Goal: Task Accomplishment & Management: Manage account settings

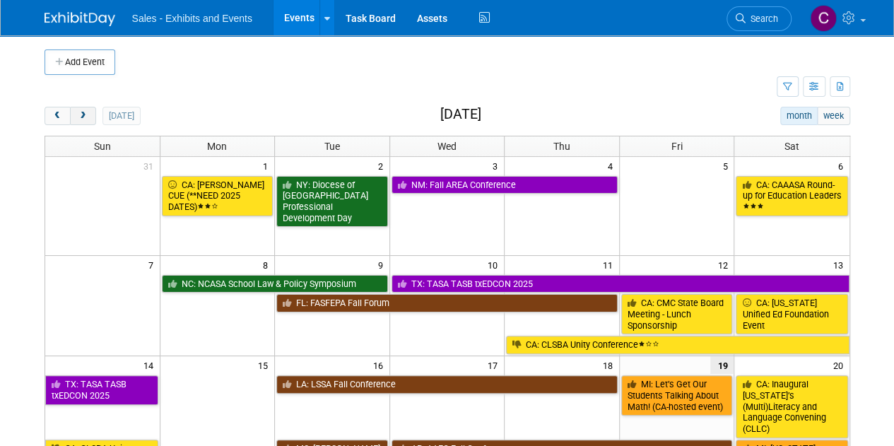
click at [81, 123] on button "next" at bounding box center [83, 116] width 26 height 18
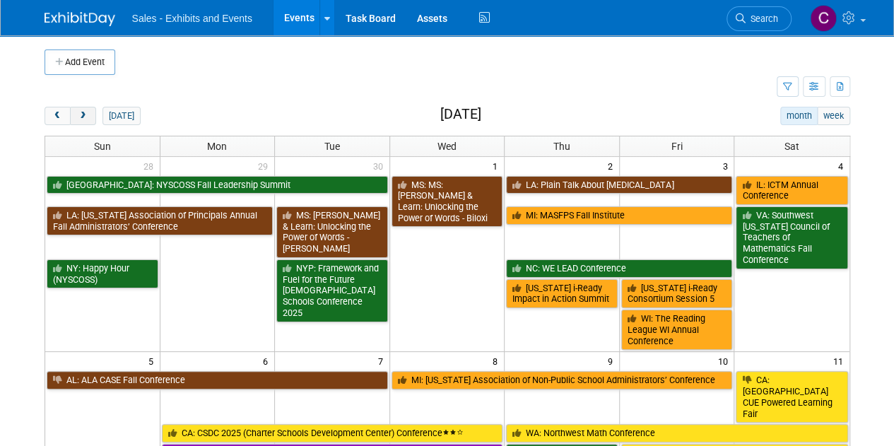
click at [81, 123] on button "next" at bounding box center [83, 116] width 26 height 18
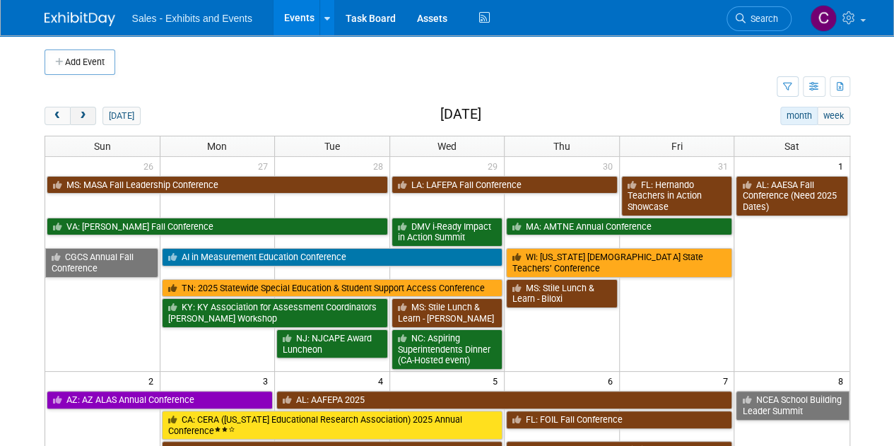
click at [81, 123] on button "next" at bounding box center [83, 116] width 26 height 18
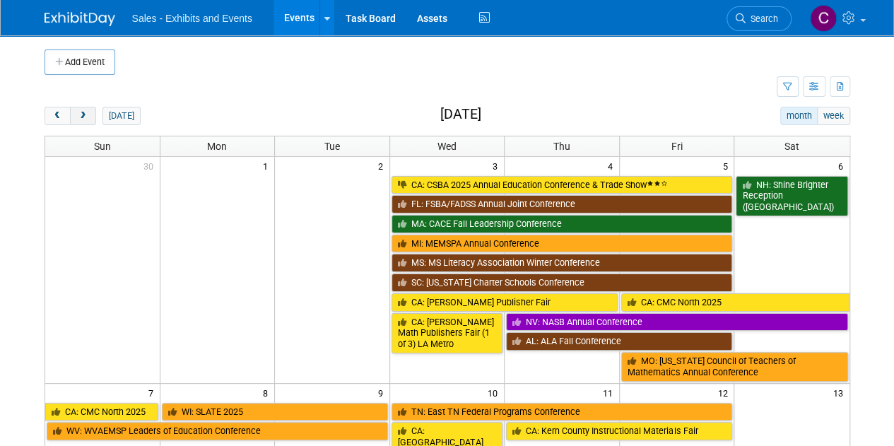
click at [81, 123] on button "next" at bounding box center [83, 116] width 26 height 18
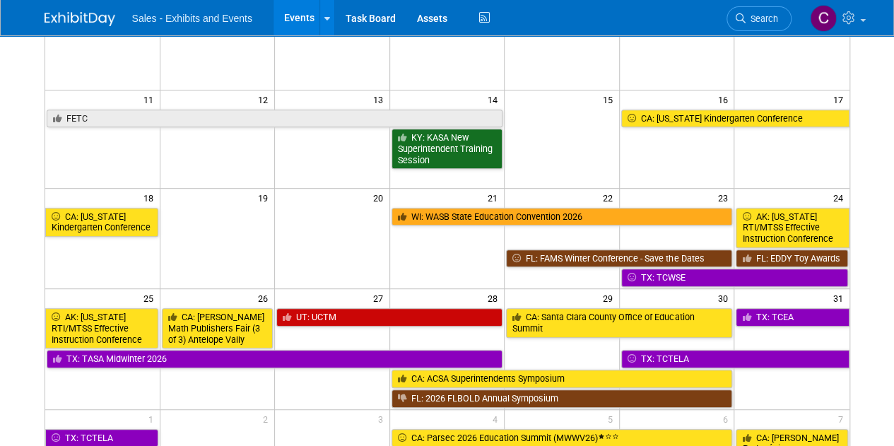
scroll to position [443, 0]
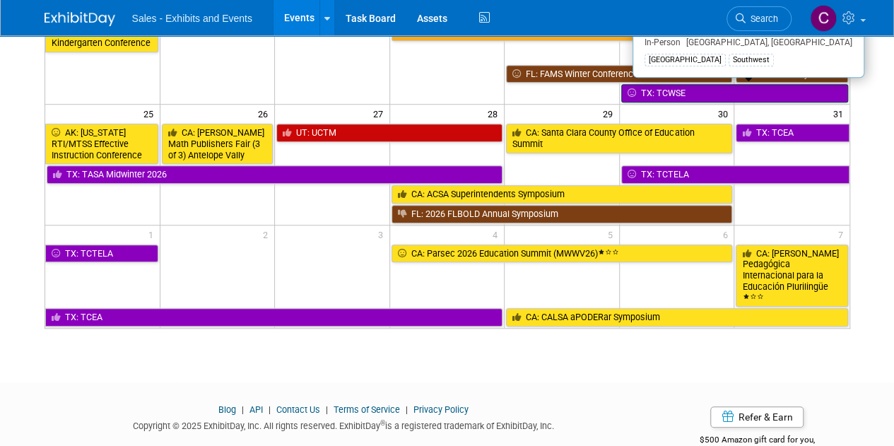
click at [687, 86] on link "TX: TCWSE" at bounding box center [734, 93] width 227 height 18
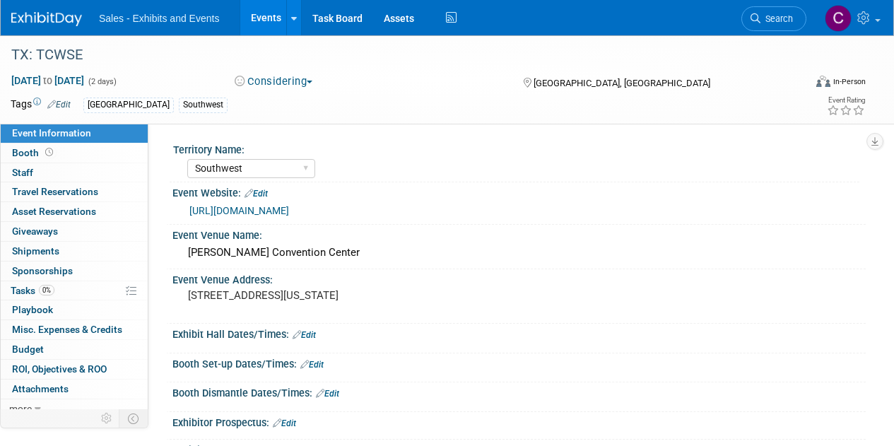
select select "Southwest"
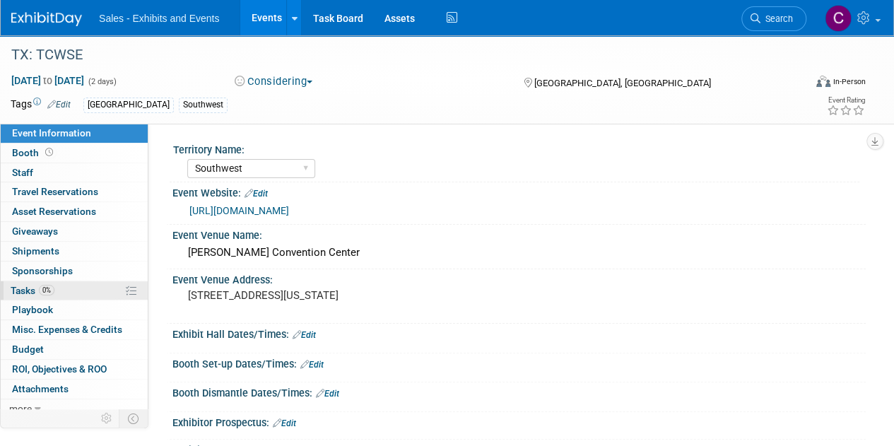
click at [28, 289] on span "Tasks 0%" at bounding box center [33, 290] width 44 height 11
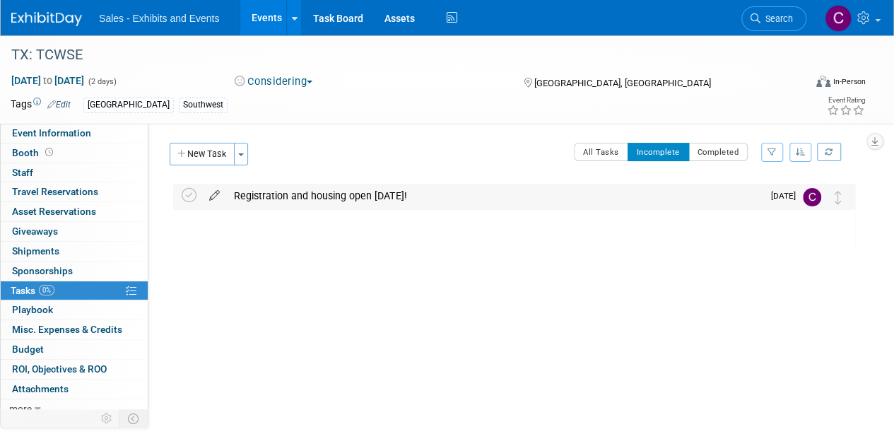
click at [211, 200] on icon at bounding box center [214, 193] width 25 height 18
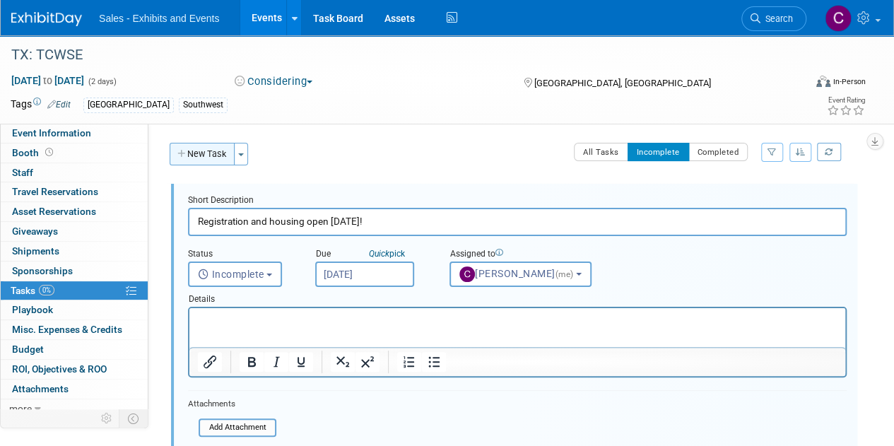
click at [216, 153] on button "New Task" at bounding box center [202, 154] width 65 height 23
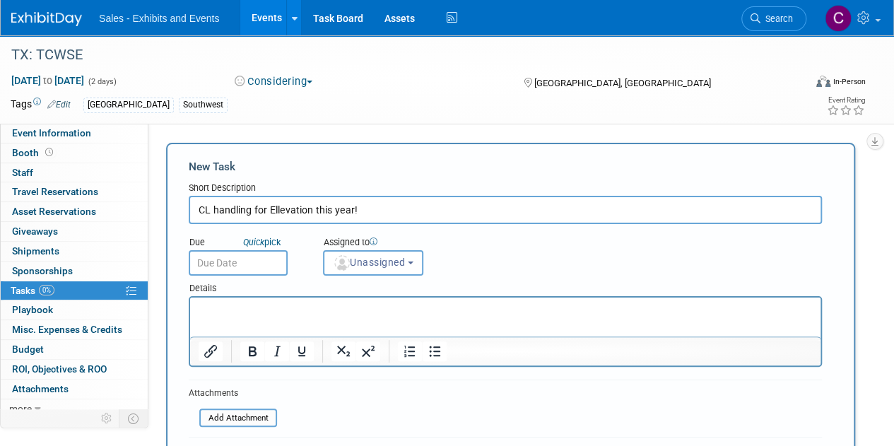
type input "CL handling for Ellevation this year!"
click at [265, 260] on input "text" at bounding box center [238, 262] width 99 height 25
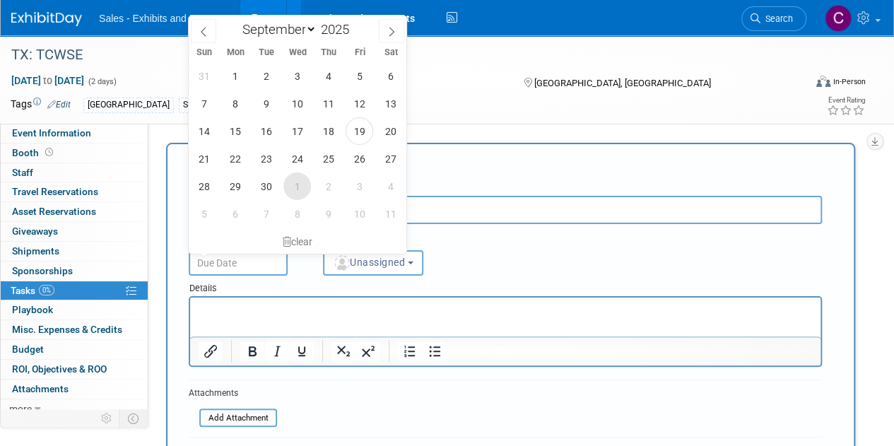
click at [296, 192] on span "1" at bounding box center [298, 187] width 28 height 28
type input "Oct 1, 2025"
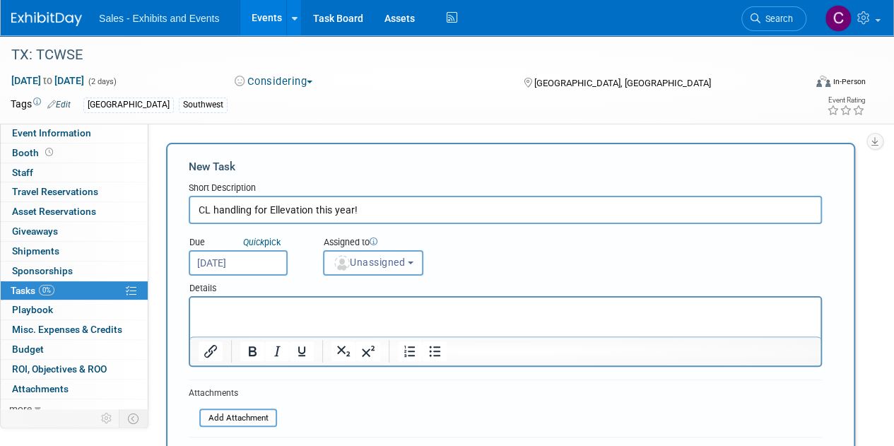
click at [397, 257] on span "Unassigned" at bounding box center [369, 262] width 72 height 11
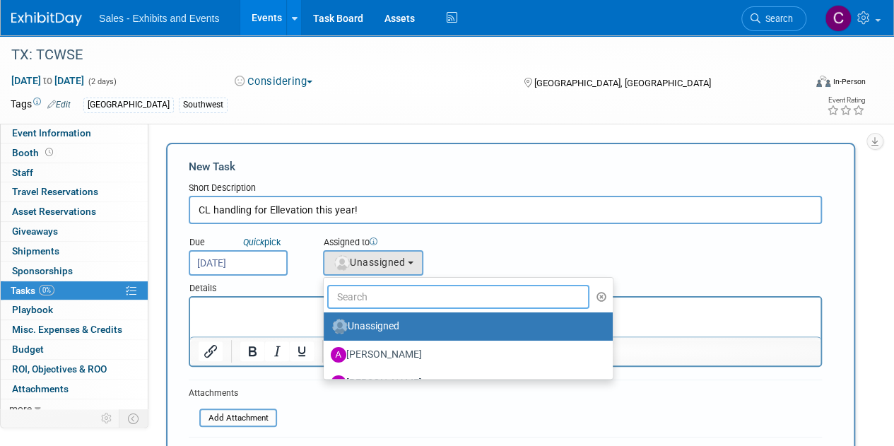
click at [399, 297] on input "text" at bounding box center [458, 297] width 262 height 24
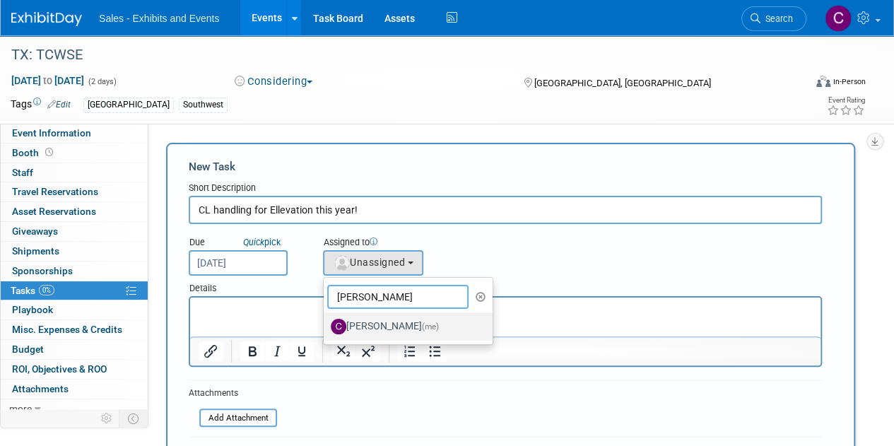
type input "christine"
drag, startPoint x: 392, startPoint y: 332, endPoint x: 247, endPoint y: 11, distance: 352.2
click at [392, 332] on label "Christine Lurz (me)" at bounding box center [405, 326] width 148 height 23
click at [326, 329] on input "Christine Lurz (me)" at bounding box center [321, 324] width 9 height 9
select select "a9e3834d-668b-4315-a5d4-069993be606a"
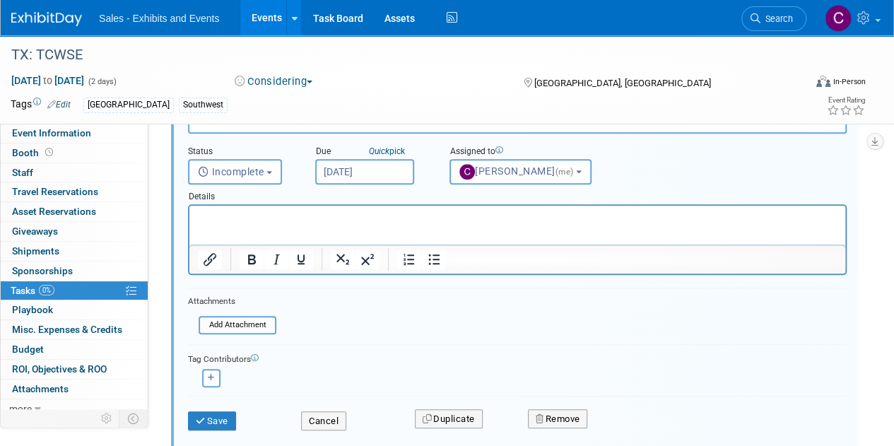
scroll to position [496, 0]
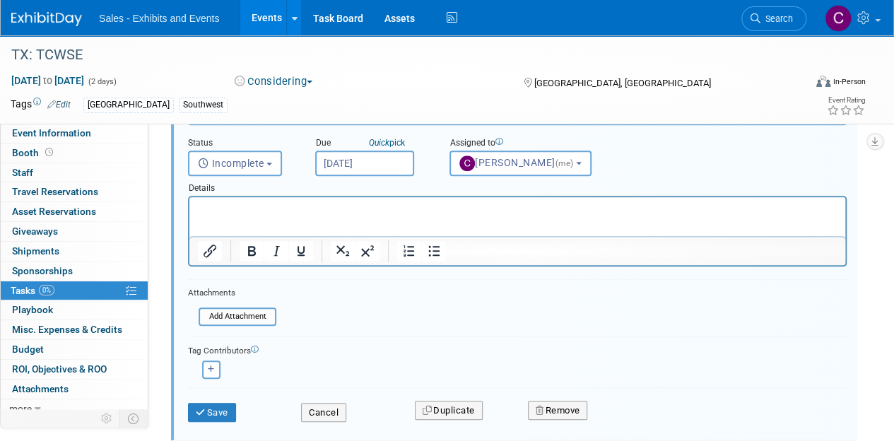
click at [346, 214] on p "Rich Text Area. Press ALT-0 for help." at bounding box center [518, 209] width 640 height 13
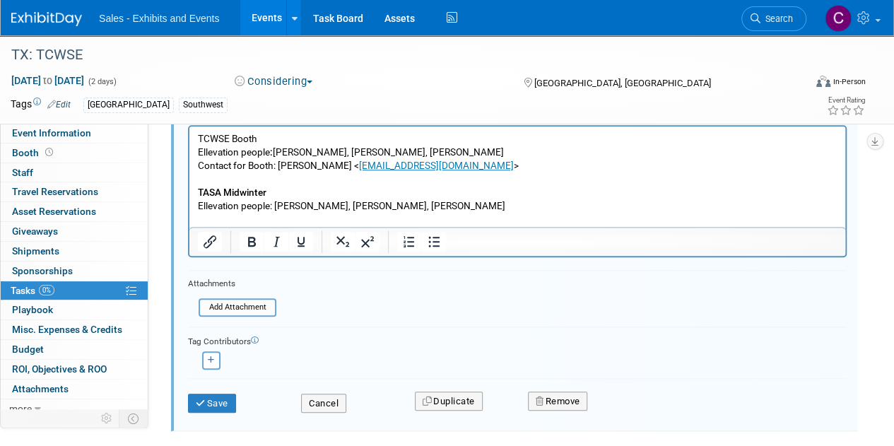
scroll to position [636, 0]
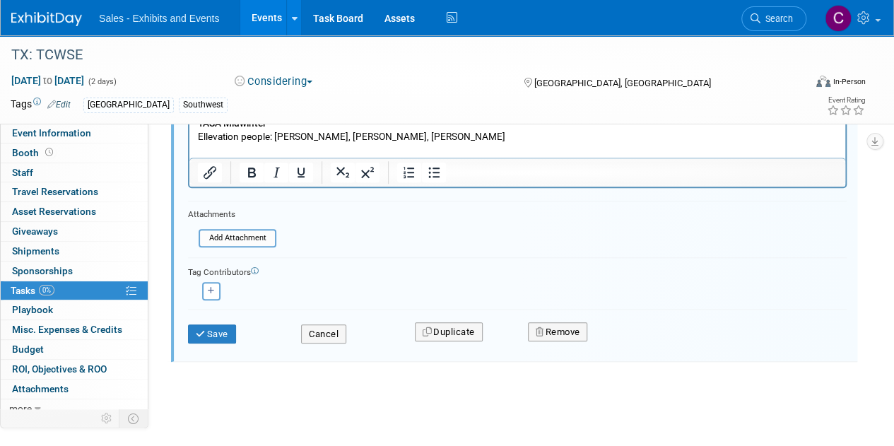
click at [216, 321] on div "Save" at bounding box center [233, 329] width 113 height 29
click at [220, 329] on button "Save" at bounding box center [212, 335] width 48 height 20
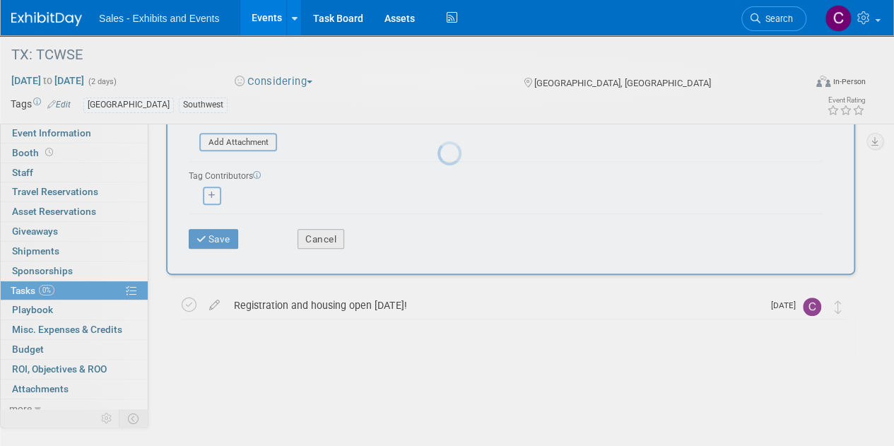
scroll to position [274, 0]
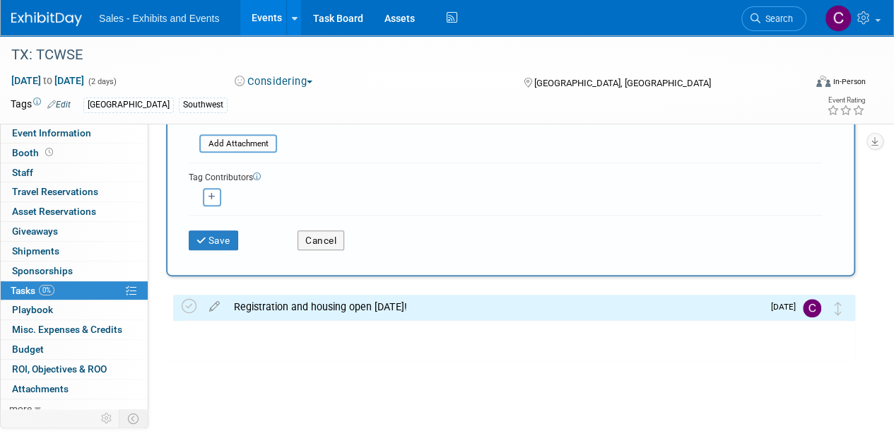
click at [198, 250] on div "Save Cancel" at bounding box center [505, 237] width 633 height 45
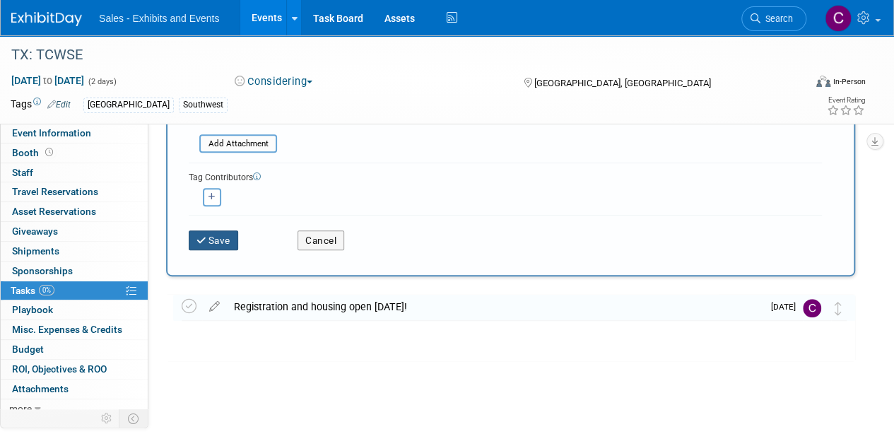
click at [198, 240] on icon "submit" at bounding box center [203, 241] width 12 height 10
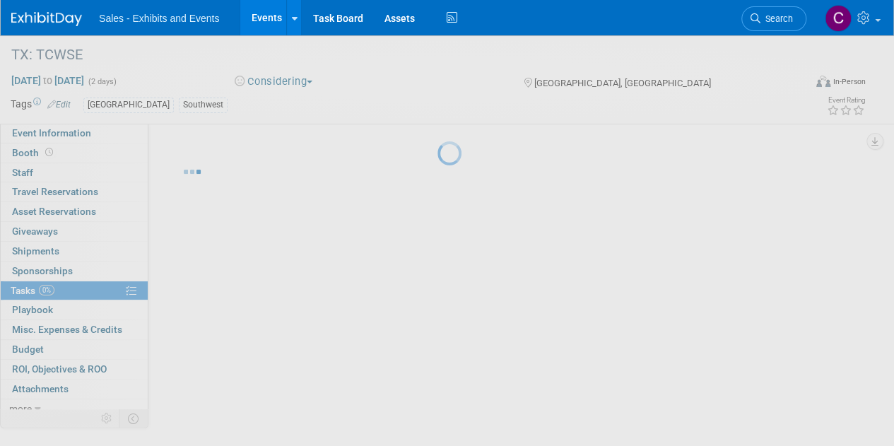
scroll to position [0, 0]
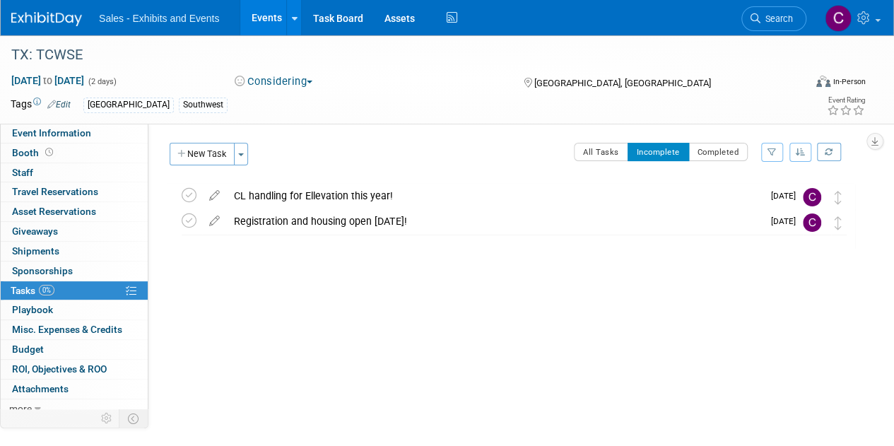
click at [268, 16] on link "Events" at bounding box center [266, 17] width 52 height 35
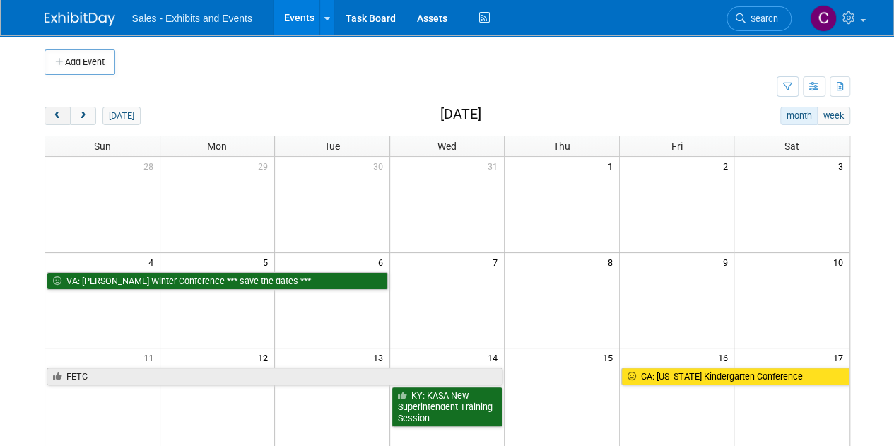
click at [59, 108] on button "prev" at bounding box center [58, 116] width 26 height 18
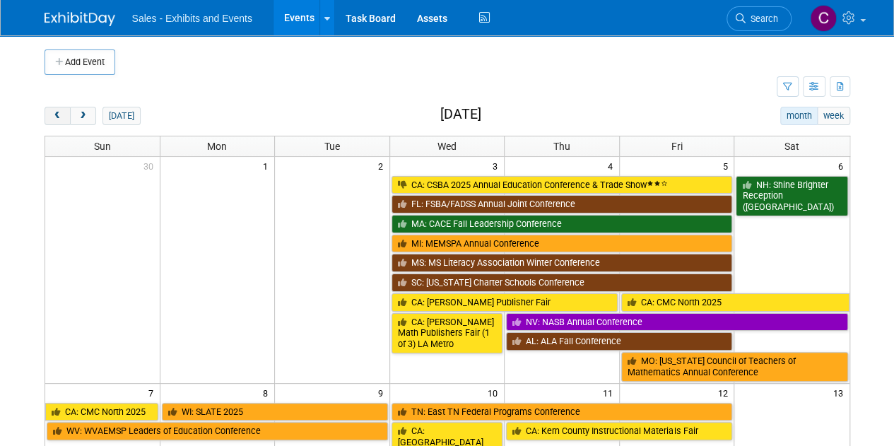
click at [59, 108] on button "prev" at bounding box center [58, 116] width 26 height 18
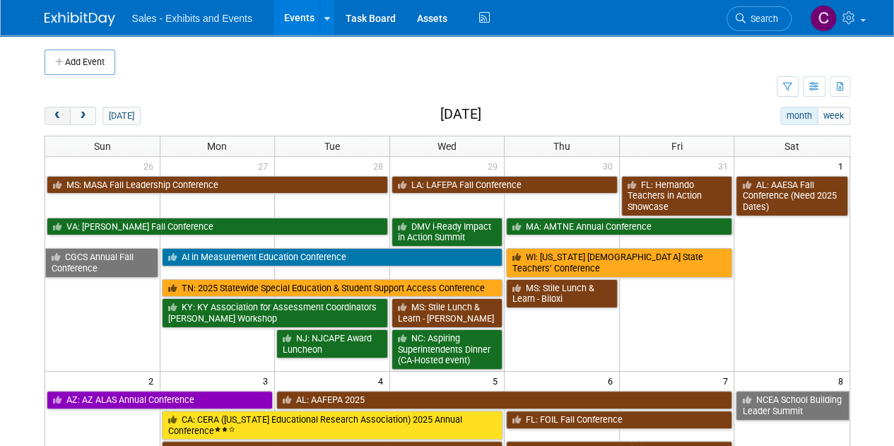
click at [59, 108] on button "prev" at bounding box center [58, 116] width 26 height 18
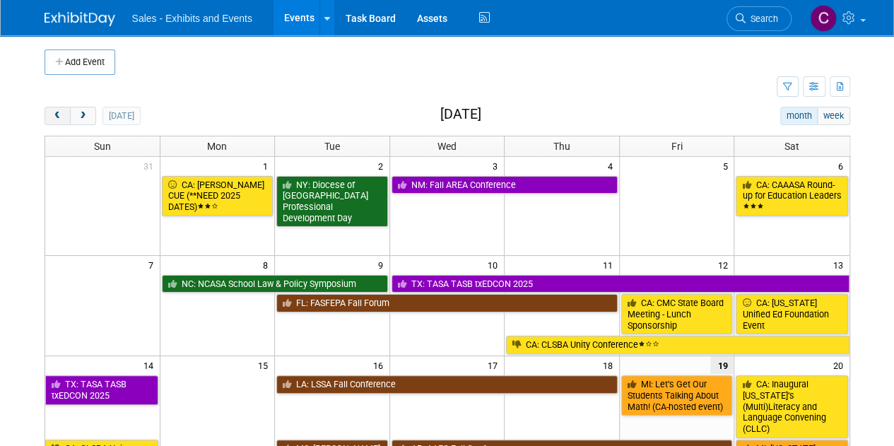
click at [59, 108] on button "prev" at bounding box center [58, 116] width 26 height 18
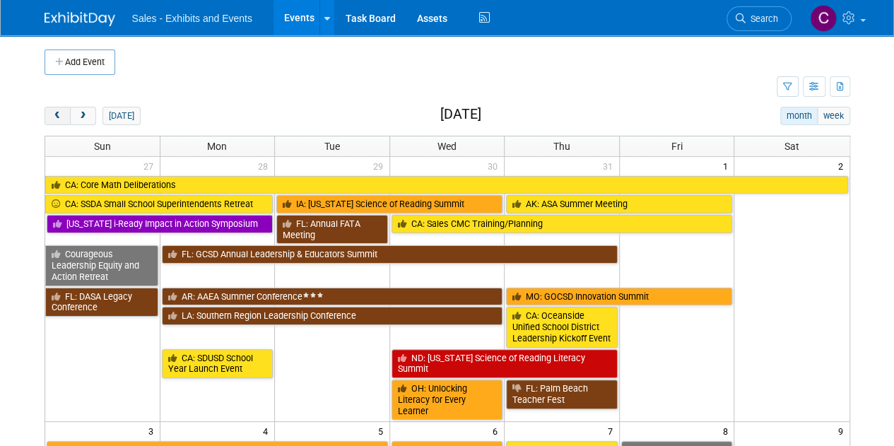
click at [59, 108] on button "prev" at bounding box center [58, 116] width 26 height 18
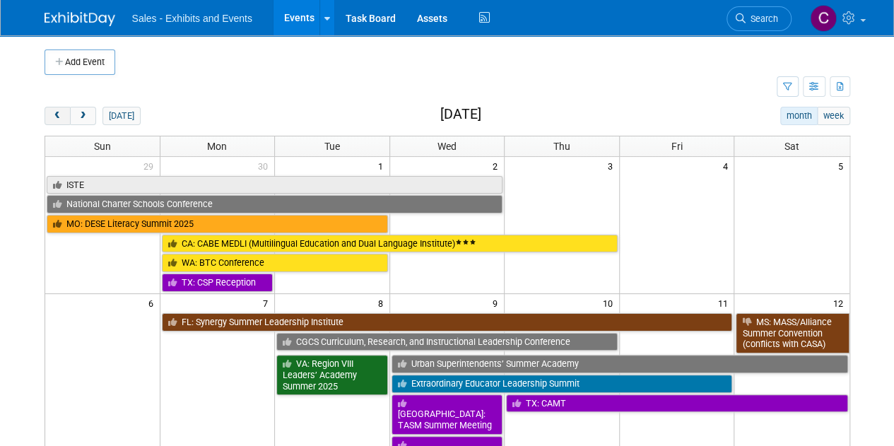
click at [59, 108] on button "prev" at bounding box center [58, 116] width 26 height 18
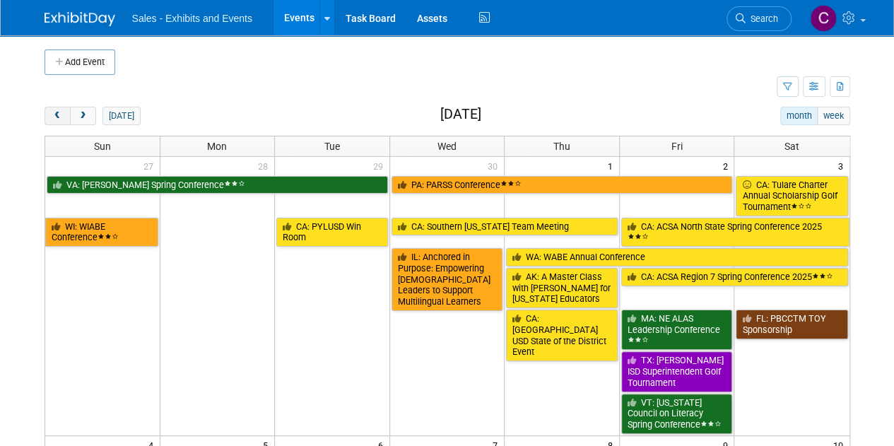
click at [59, 108] on button "prev" at bounding box center [58, 116] width 26 height 18
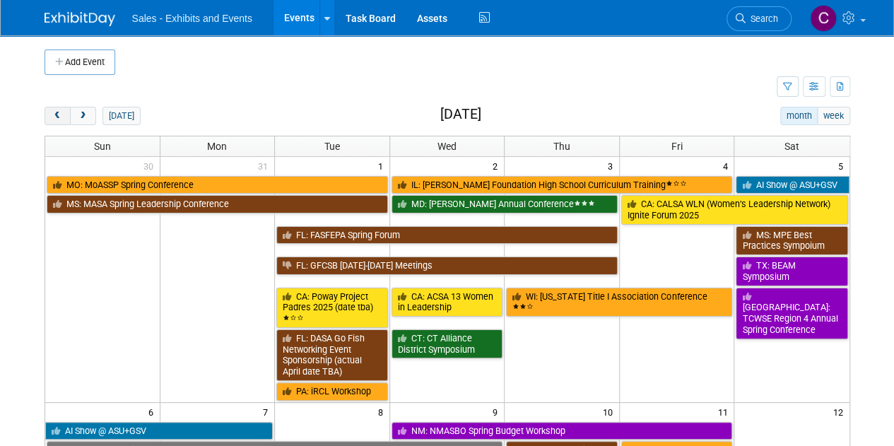
click at [59, 108] on button "prev" at bounding box center [58, 116] width 26 height 18
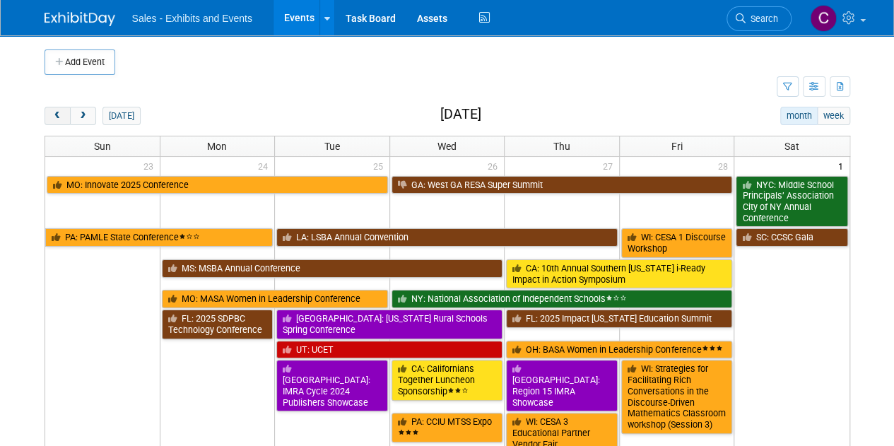
click at [59, 108] on button "prev" at bounding box center [58, 116] width 26 height 18
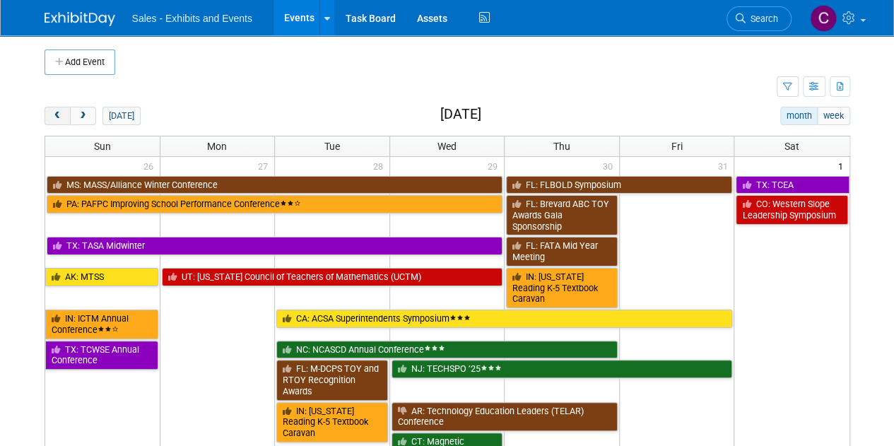
click at [59, 108] on button "prev" at bounding box center [58, 116] width 26 height 18
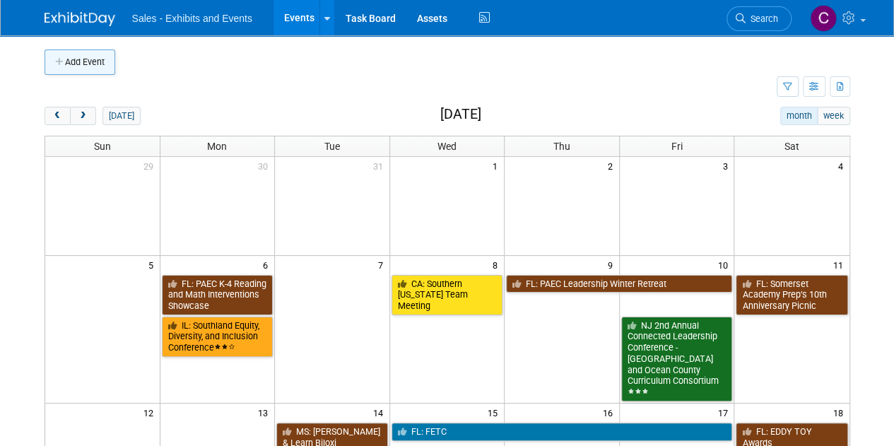
click at [92, 57] on button "Add Event" at bounding box center [80, 61] width 71 height 25
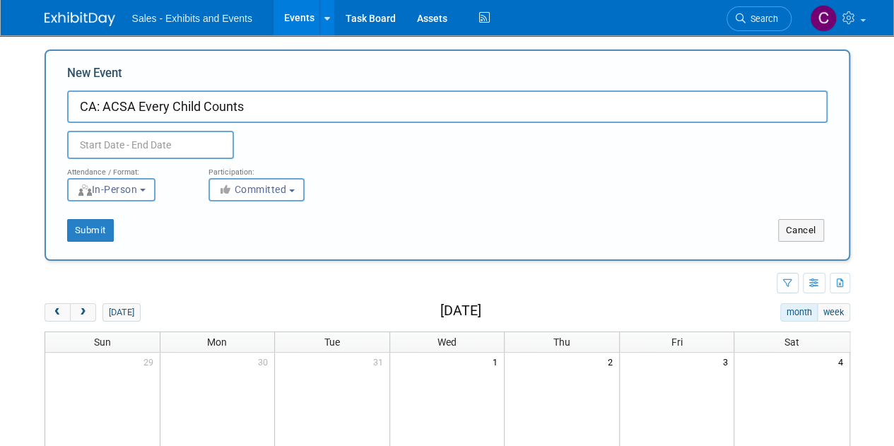
type input "CA: ACSA Every Child Counts"
click at [102, 155] on input "text" at bounding box center [150, 145] width 167 height 28
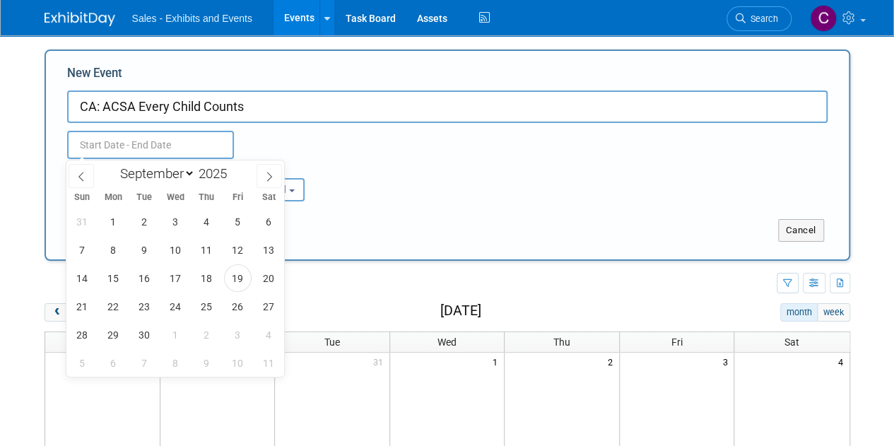
click at [180, 184] on div "January February March April May June July August September October November De…" at bounding box center [175, 172] width 163 height 24
click at [177, 178] on select "January February March April May June July August September October November De…" at bounding box center [154, 174] width 81 height 18
select select "0"
click at [114, 165] on select "January February March April May June July August September October November De…" at bounding box center [154, 174] width 81 height 18
click at [232, 172] on span at bounding box center [233, 169] width 10 height 8
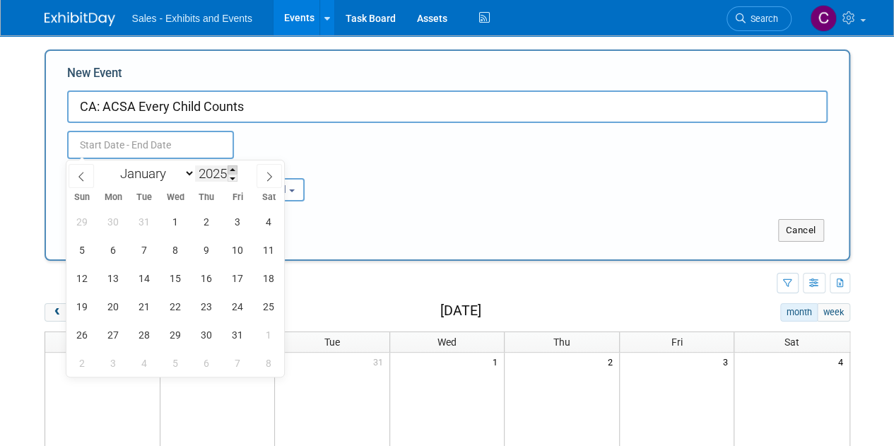
type input "2026"
click at [112, 276] on span "12" at bounding box center [114, 278] width 28 height 28
click at [173, 276] on span "14" at bounding box center [176, 278] width 28 height 28
type input "Jan 12, 2026 to Jan 14, 2026"
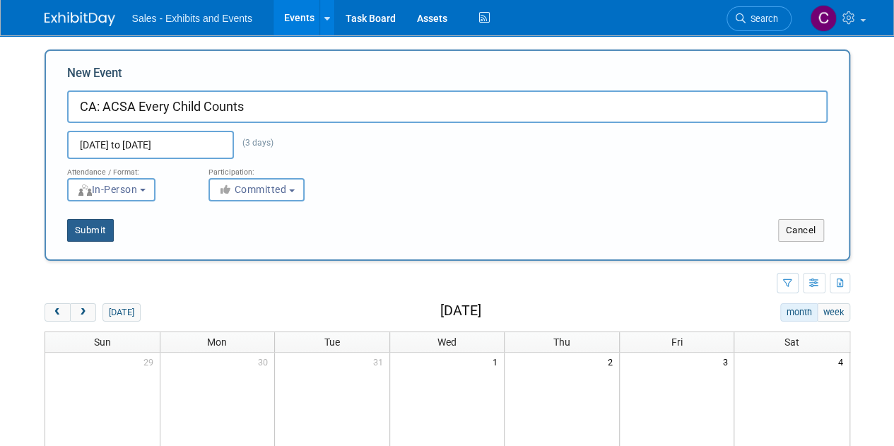
click at [85, 230] on button "Submit" at bounding box center [90, 230] width 47 height 23
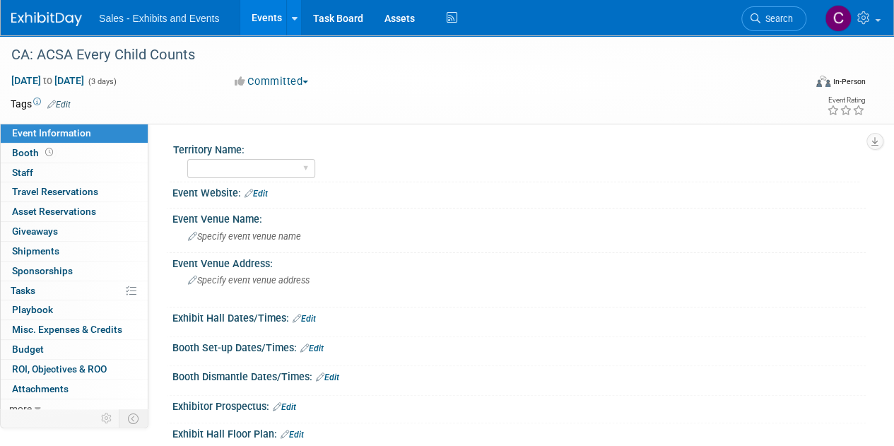
click at [286, 83] on button "Committed" at bounding box center [272, 81] width 84 height 15
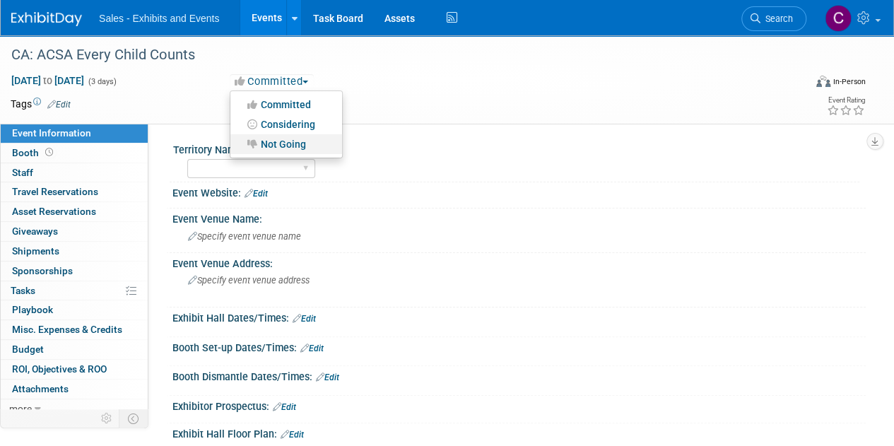
click at [291, 141] on link "Not Going" at bounding box center [286, 144] width 112 height 20
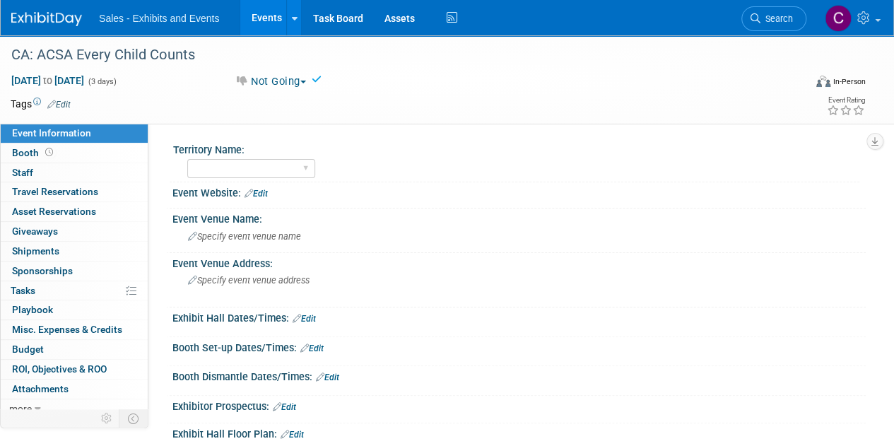
click at [66, 106] on link "Edit" at bounding box center [58, 105] width 23 height 10
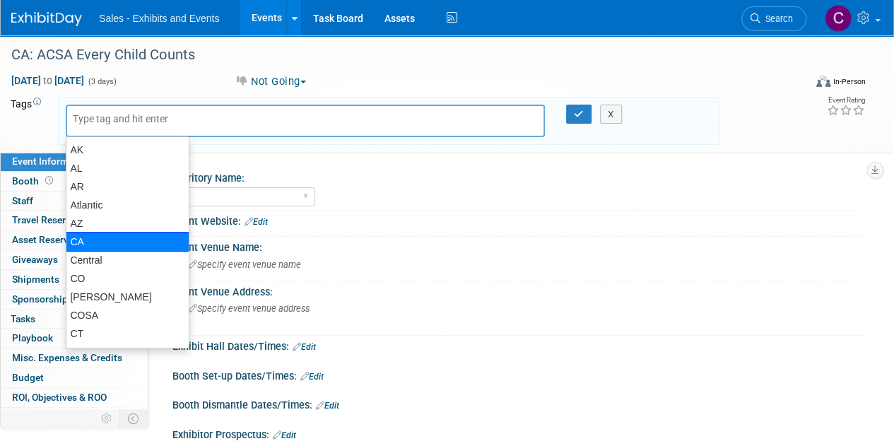
click at [83, 248] on div "CA" at bounding box center [128, 242] width 124 height 20
type input "CA"
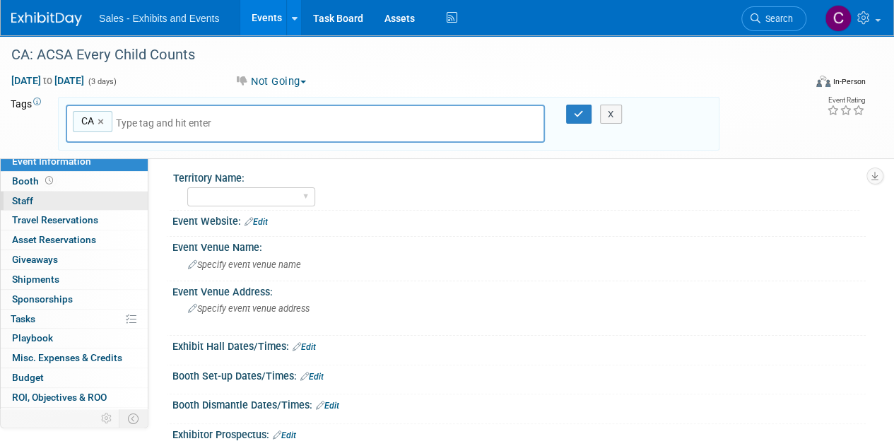
type input "p"
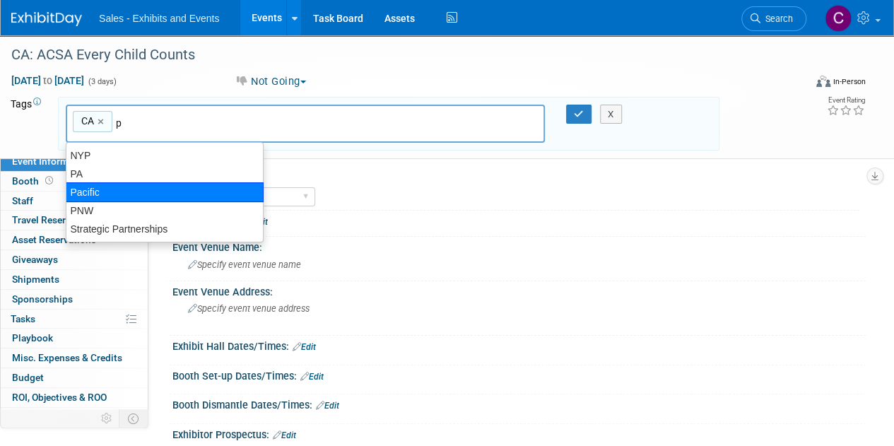
click at [115, 199] on div "Pacific" at bounding box center [165, 192] width 198 height 20
type input "CA, Pacific"
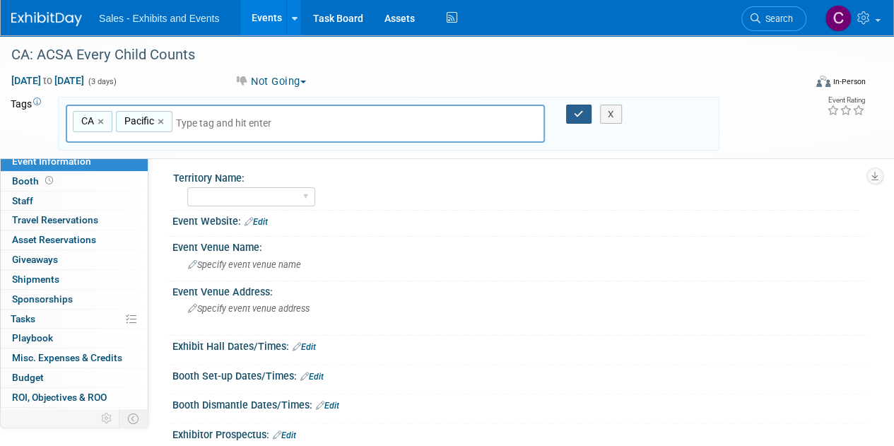
click at [570, 119] on button "button" at bounding box center [578, 115] width 25 height 20
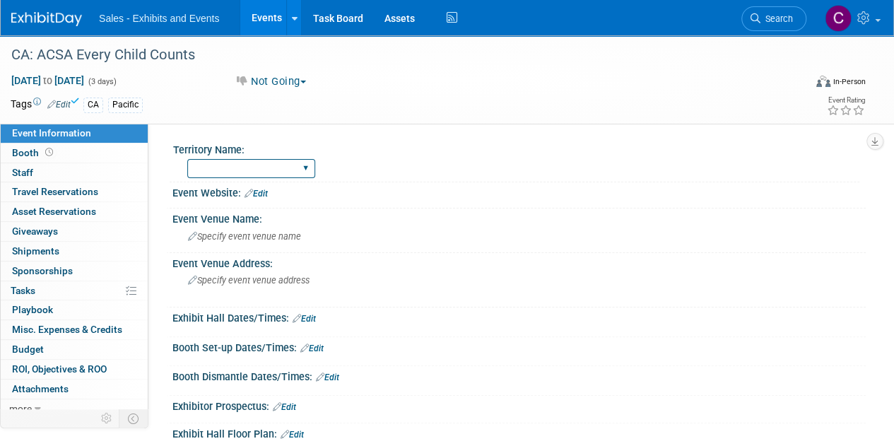
click at [260, 168] on select "Atlantic Southeast Central Southwest Pacific Mountain National Strategic Partne…" at bounding box center [251, 168] width 128 height 19
select select "Pacific"
click at [187, 159] on select "Atlantic Southeast Central Southwest Pacific Mountain National Strategic Partne…" at bounding box center [251, 168] width 128 height 19
click at [242, 240] on span "Specify event venue name" at bounding box center [244, 236] width 113 height 11
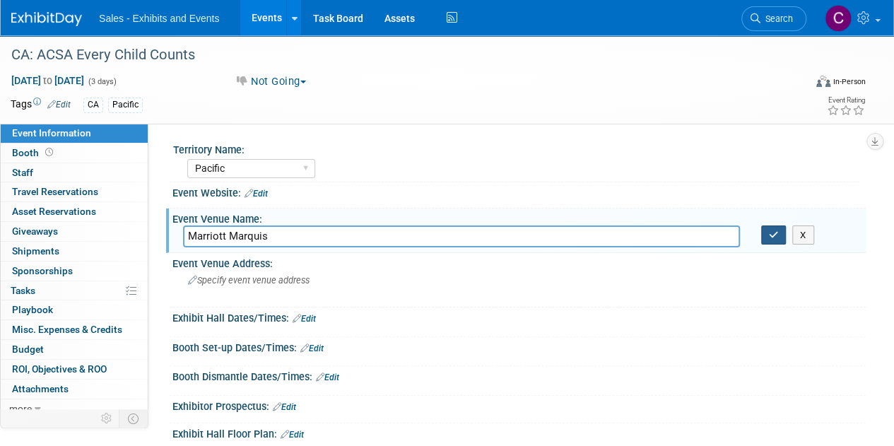
type input "Marriott Marquis"
click at [773, 238] on button "button" at bounding box center [773, 236] width 25 height 20
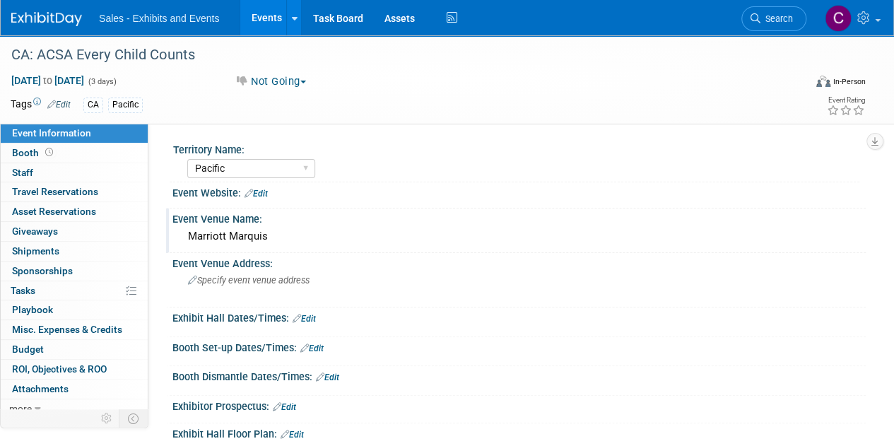
click at [259, 197] on link "Edit" at bounding box center [256, 194] width 23 height 10
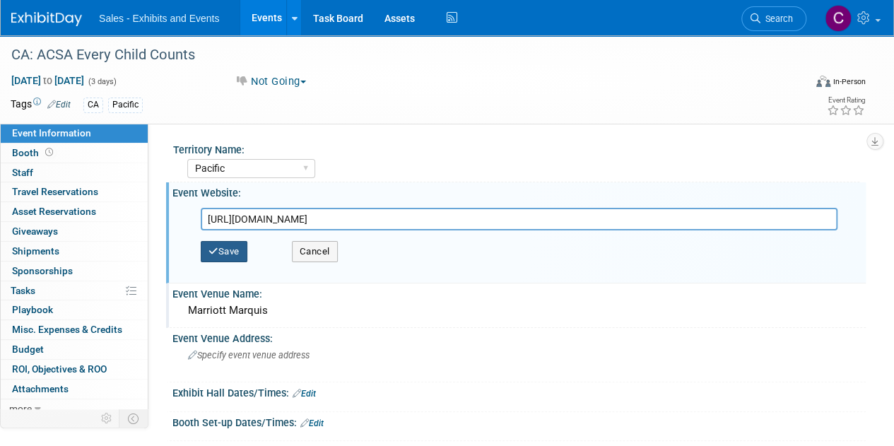
type input "https://web.cvent.com/event/ff81653d-147d-45b9-9032-02dad6f737e3/summary"
click at [232, 252] on button "Save" at bounding box center [224, 251] width 47 height 21
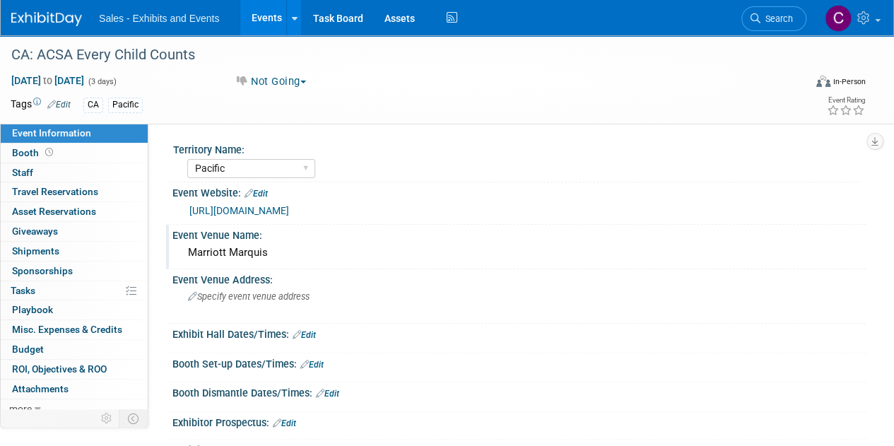
click at [276, 253] on div "Marriott Marquis" at bounding box center [519, 253] width 672 height 22
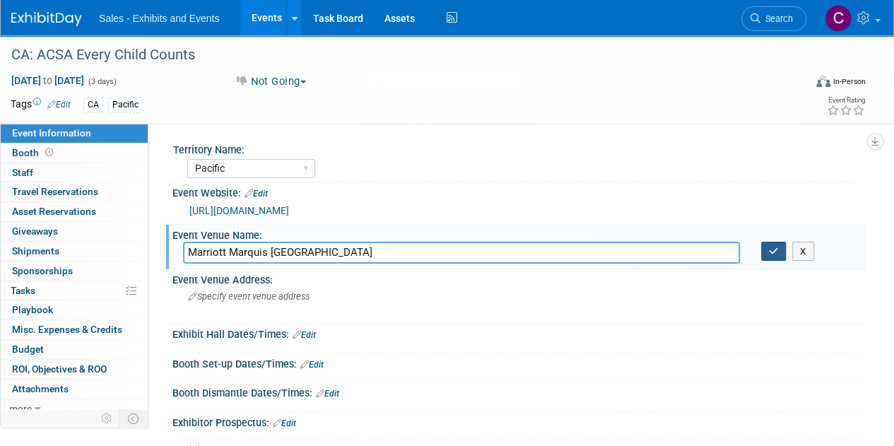
type input "Marriott Marquis San Diego"
click at [777, 252] on icon "button" at bounding box center [774, 251] width 10 height 9
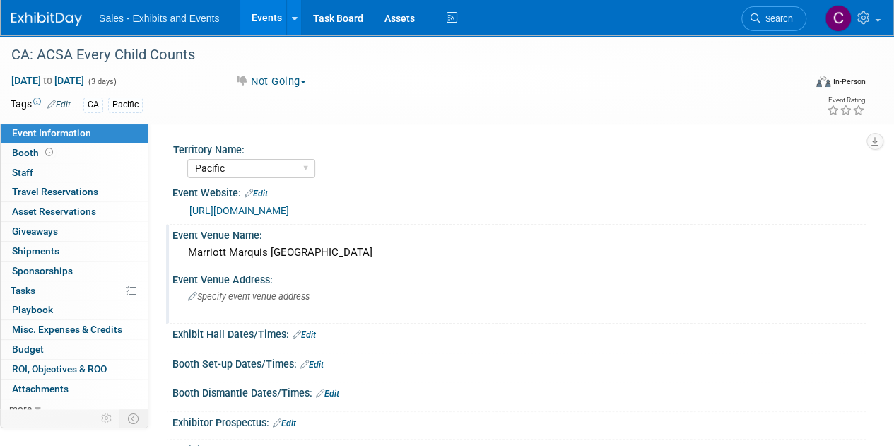
drag, startPoint x: 241, startPoint y: 311, endPoint x: 208, endPoint y: 296, distance: 36.4
click at [208, 296] on span "Specify event venue address" at bounding box center [249, 296] width 122 height 11
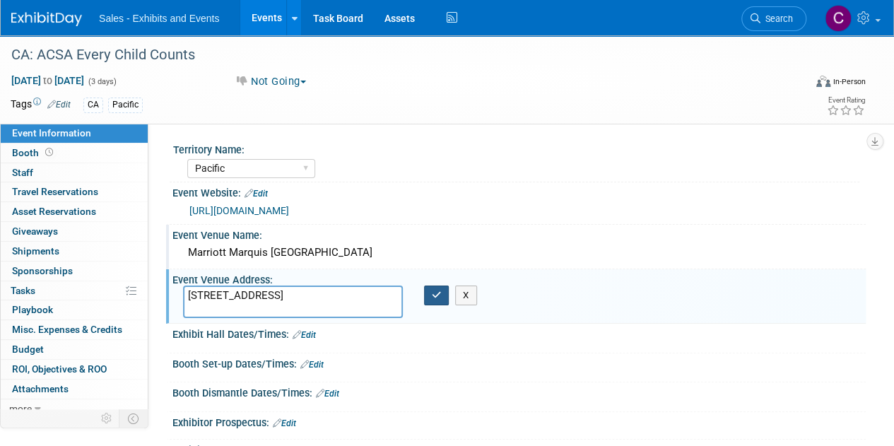
type textarea "333 W Harbor Dr, San Diego, CA 92101"
click at [437, 293] on icon "button" at bounding box center [437, 295] width 10 height 9
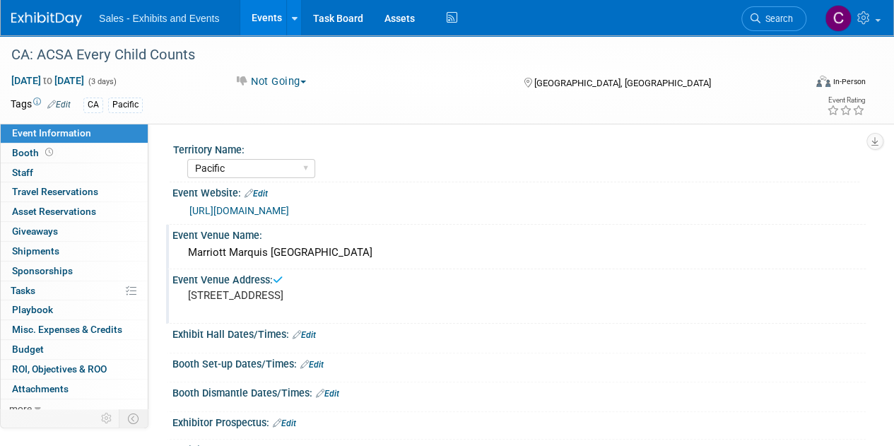
click at [261, 9] on link "Events" at bounding box center [266, 17] width 52 height 35
